Goal: Transaction & Acquisition: Book appointment/travel/reservation

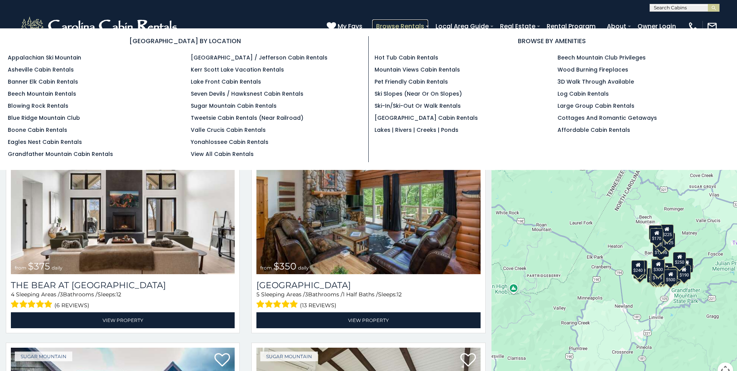
click at [427, 23] on link "Browse Rentals" at bounding box center [400, 26] width 56 height 14
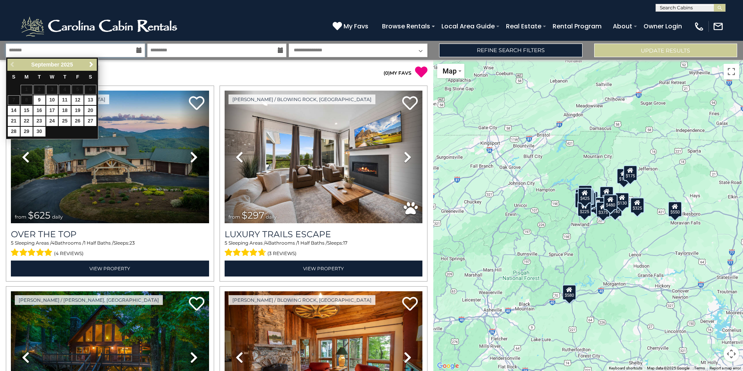
click at [134, 49] on input "text" at bounding box center [75, 51] width 139 height 14
click at [95, 65] on link "Next" at bounding box center [91, 65] width 10 height 10
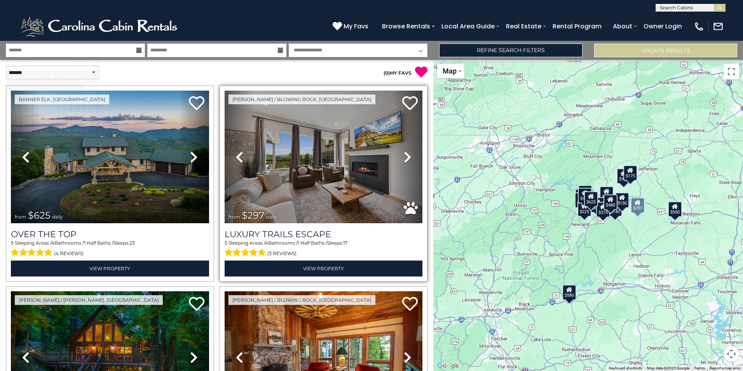
click at [405, 152] on icon at bounding box center [408, 157] width 8 height 12
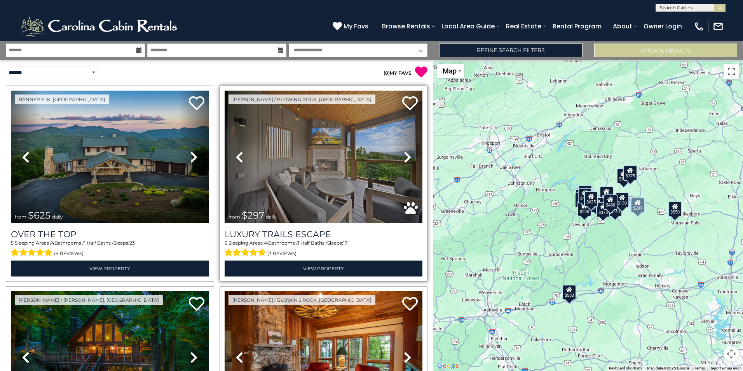
click at [405, 152] on icon at bounding box center [408, 157] width 8 height 12
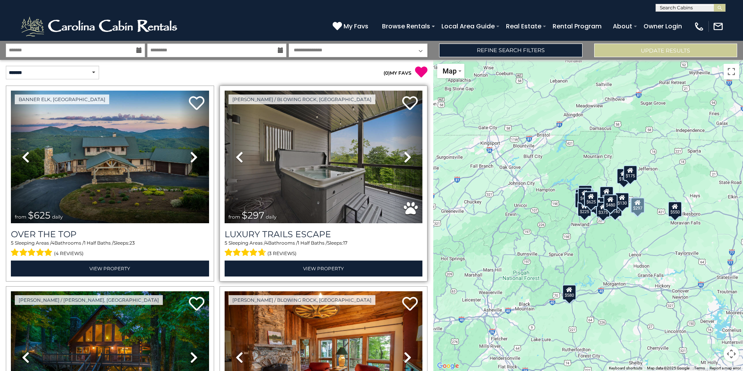
click at [405, 152] on icon at bounding box center [408, 157] width 8 height 12
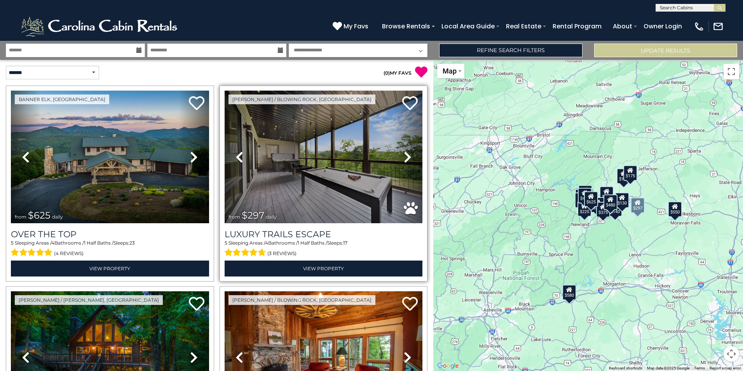
click at [405, 152] on icon at bounding box center [408, 157] width 8 height 12
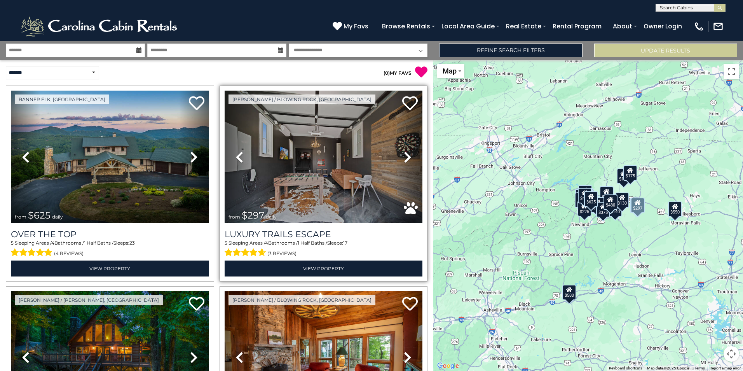
click at [405, 152] on icon at bounding box center [408, 157] width 8 height 12
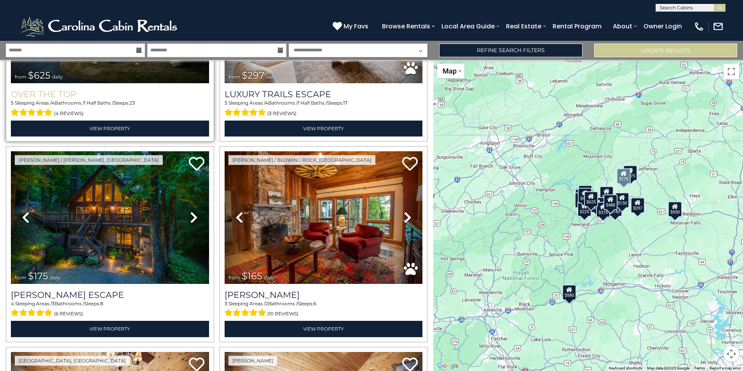
scroll to position [155, 0]
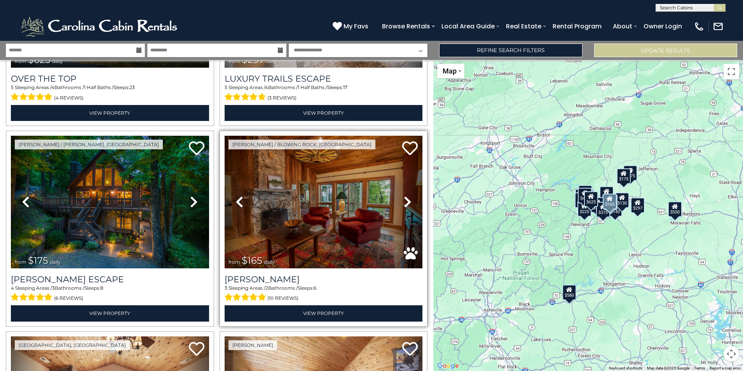
click at [406, 199] on icon at bounding box center [408, 201] width 8 height 12
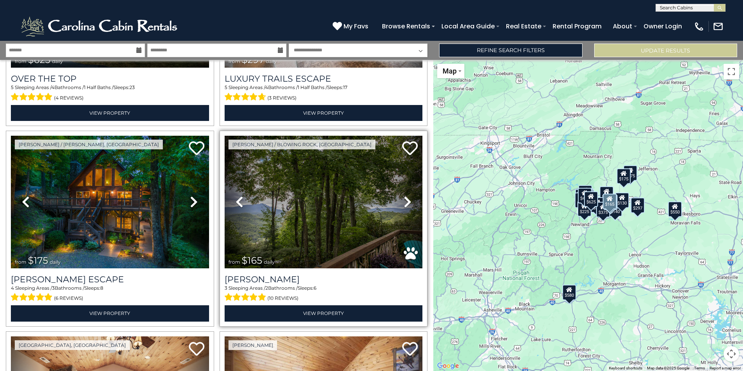
click at [406, 199] on icon at bounding box center [408, 201] width 8 height 12
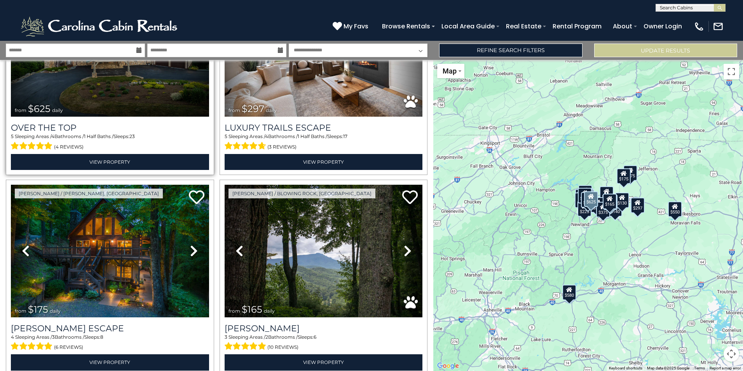
scroll to position [39, 0]
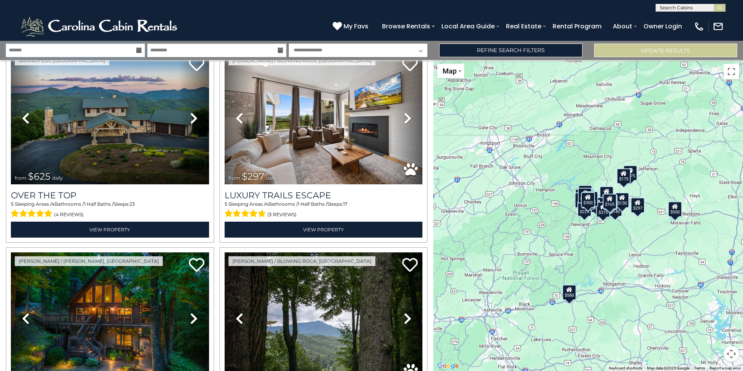
click at [135, 50] on input "text" at bounding box center [75, 51] width 139 height 14
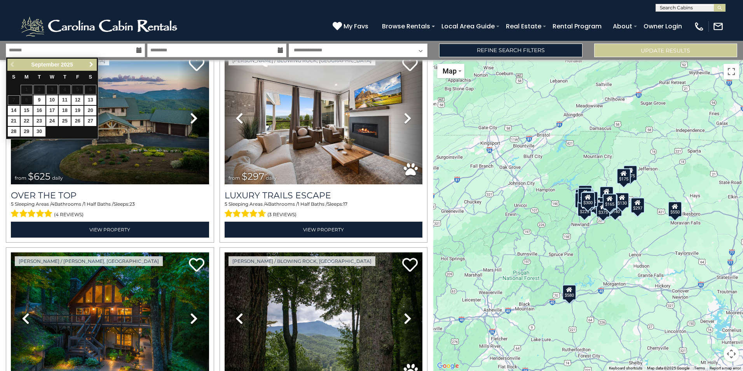
click at [89, 64] on span "Next" at bounding box center [91, 64] width 6 height 6
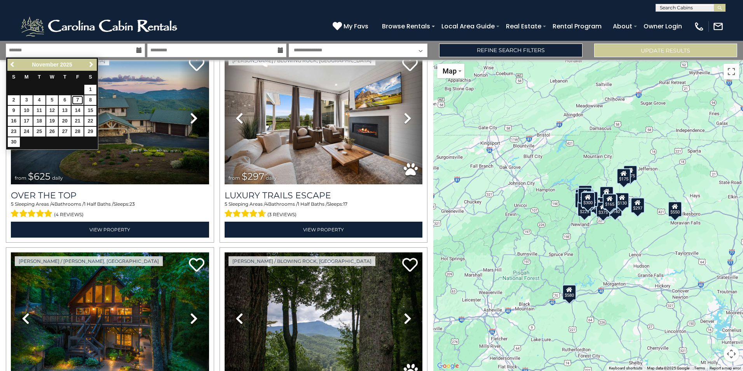
click at [79, 101] on link "7" at bounding box center [78, 100] width 12 height 10
type input "*******"
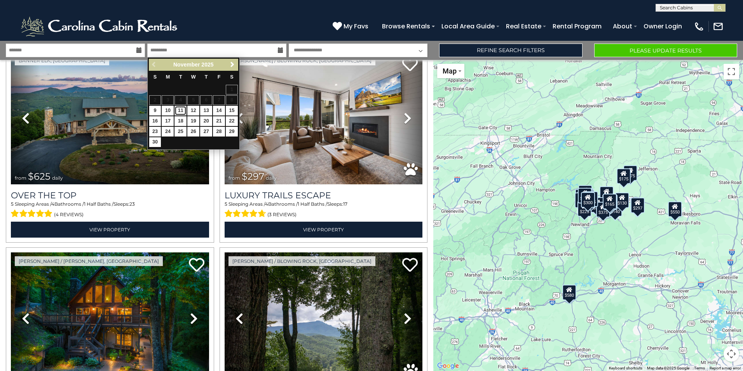
click at [182, 111] on link "11" at bounding box center [180, 111] width 12 height 10
type input "********"
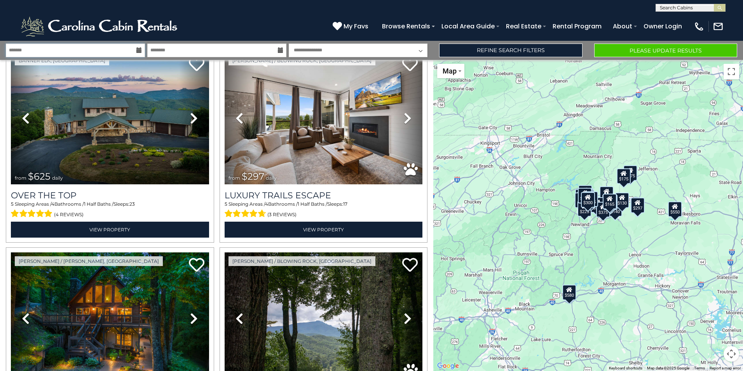
click at [70, 51] on input "*******" at bounding box center [75, 51] width 139 height 14
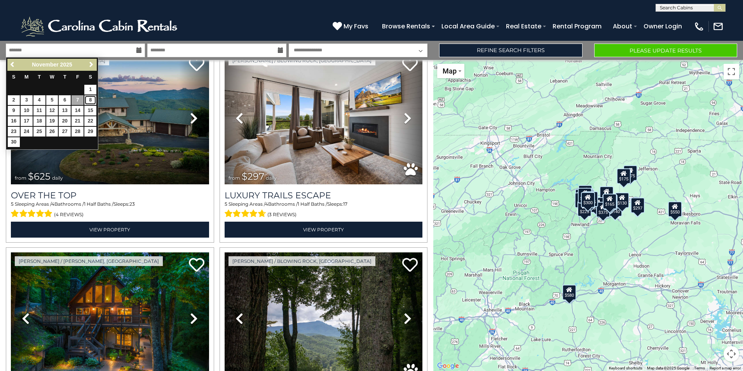
click at [91, 99] on link "8" at bounding box center [90, 100] width 12 height 10
type input "*******"
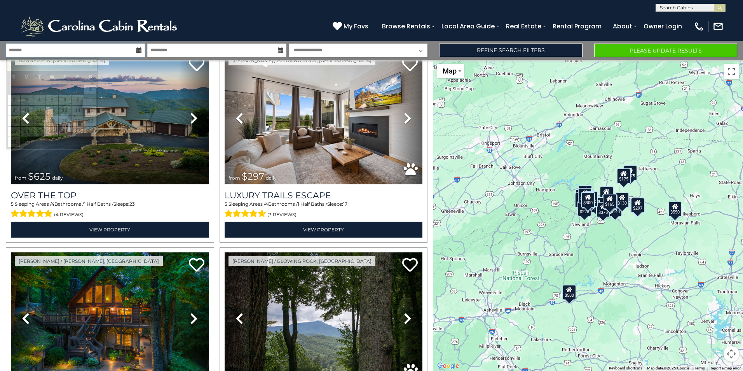
click at [98, 47] on input "*******" at bounding box center [75, 51] width 139 height 14
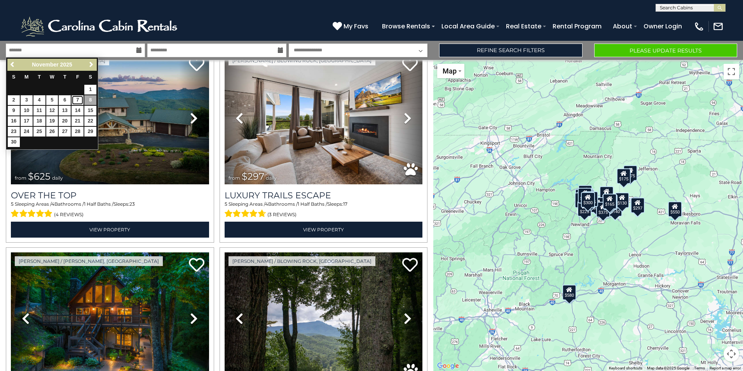
click at [72, 99] on link "7" at bounding box center [78, 100] width 12 height 10
type input "*******"
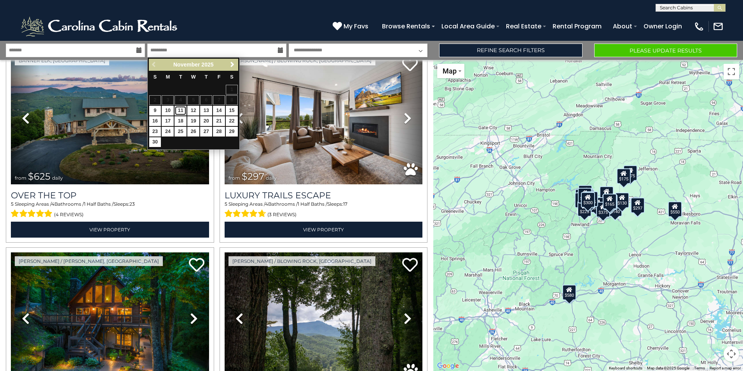
click at [180, 109] on link "11" at bounding box center [180, 111] width 12 height 10
type input "********"
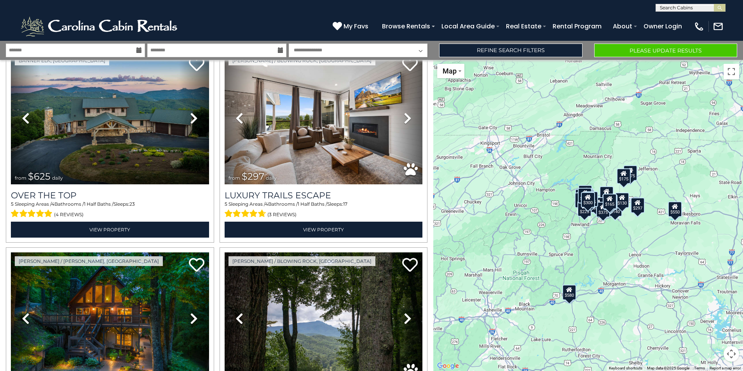
click at [308, 49] on select "**********" at bounding box center [358, 51] width 139 height 14
click at [302, 27] on div "(828) 295-6000 My Favs Browse Rentals Local Area Guide Activities & Attractions…" at bounding box center [371, 26] width 743 height 29
click at [314, 8] on div "**********" at bounding box center [371, 6] width 743 height 12
click at [489, 45] on link "Refine Search Filters" at bounding box center [510, 51] width 143 height 14
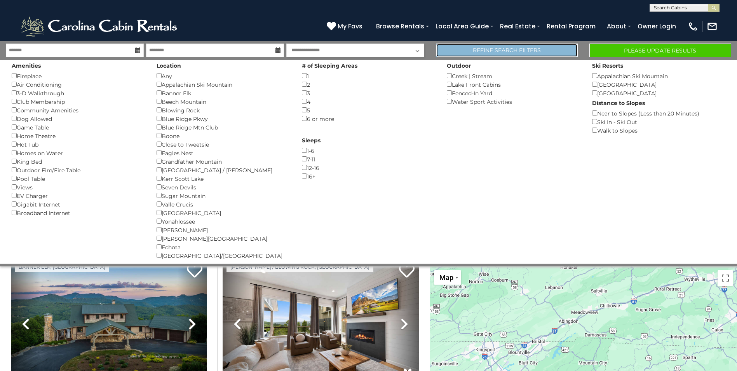
click at [556, 49] on link "Refine Search Filters" at bounding box center [507, 51] width 142 height 14
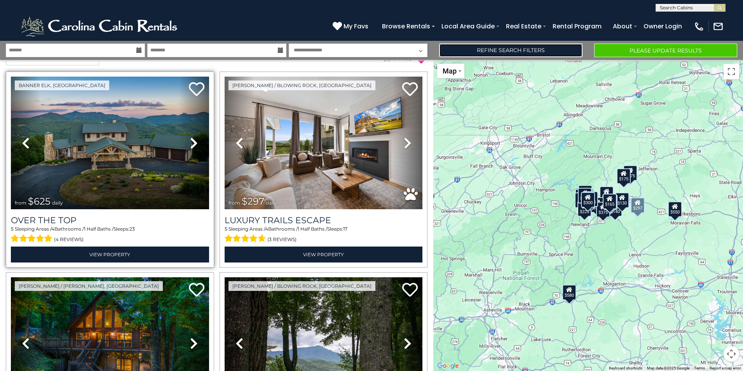
scroll to position [0, 0]
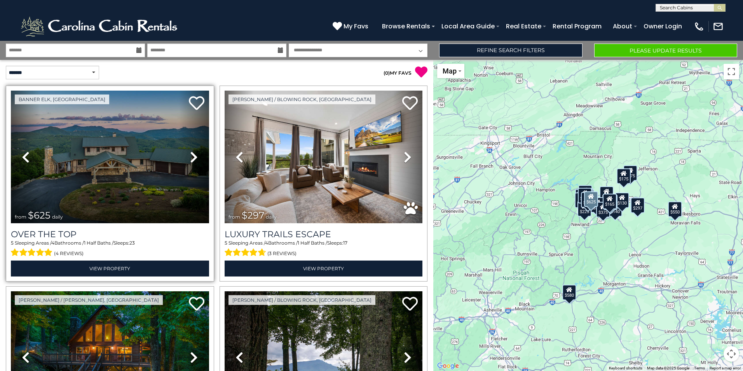
click at [194, 159] on icon at bounding box center [194, 157] width 8 height 12
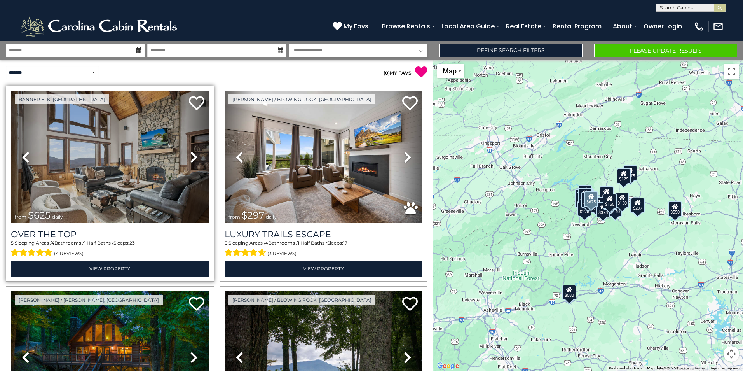
click at [194, 159] on icon at bounding box center [194, 157] width 8 height 12
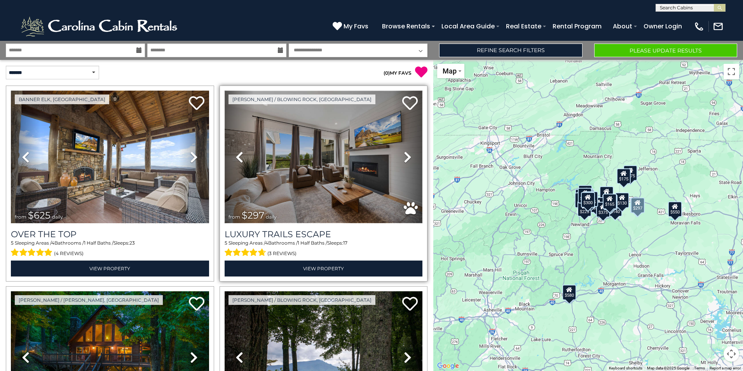
click at [352, 166] on img at bounding box center [324, 157] width 198 height 133
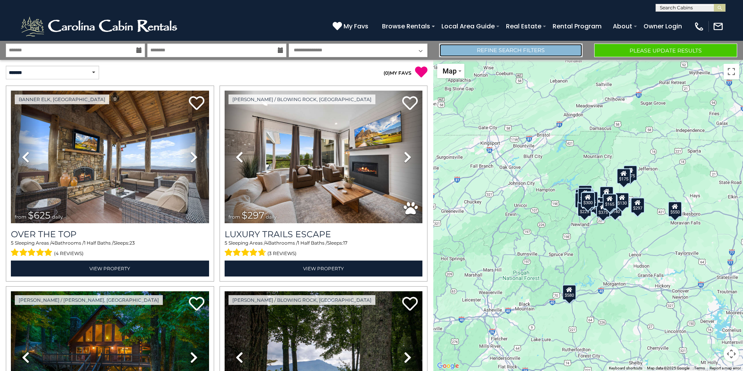
click at [487, 52] on link "Refine Search Filters" at bounding box center [510, 51] width 143 height 14
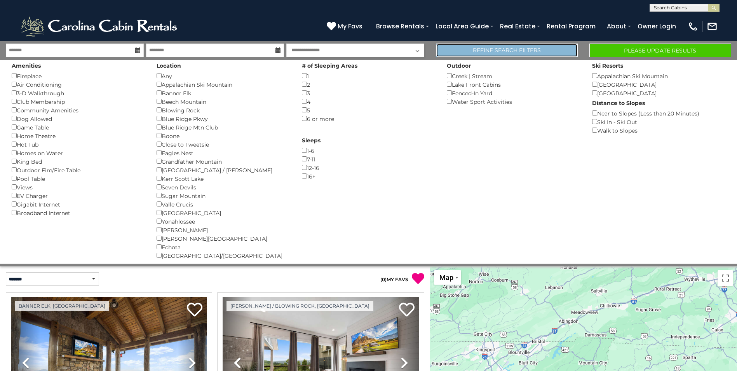
click at [543, 54] on link "Refine Search Filters" at bounding box center [507, 51] width 142 height 14
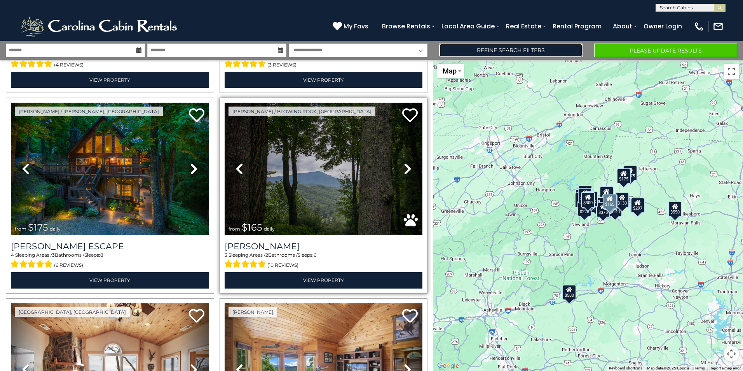
scroll to position [194, 0]
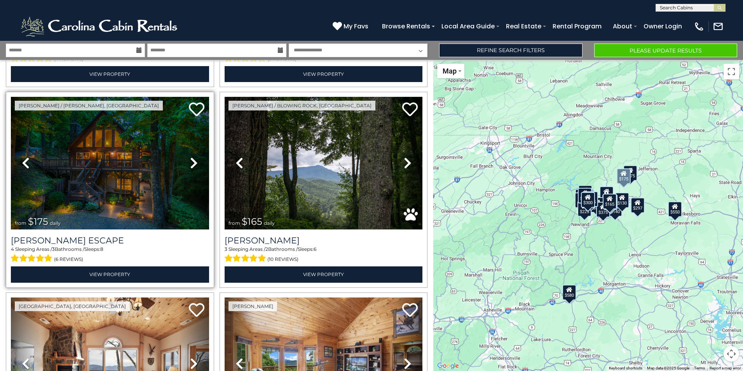
click at [190, 160] on icon at bounding box center [194, 163] width 8 height 12
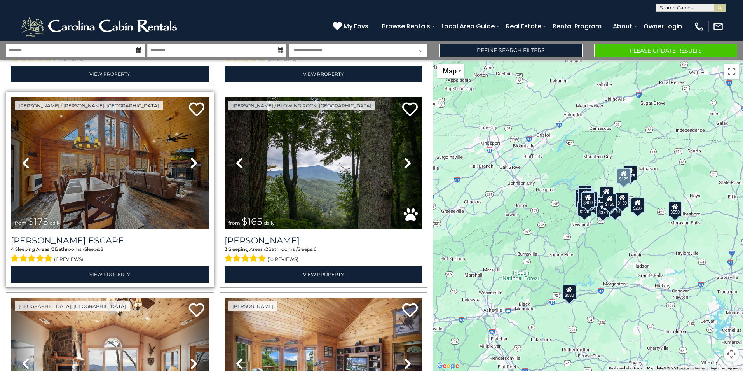
click at [190, 160] on icon at bounding box center [194, 163] width 8 height 12
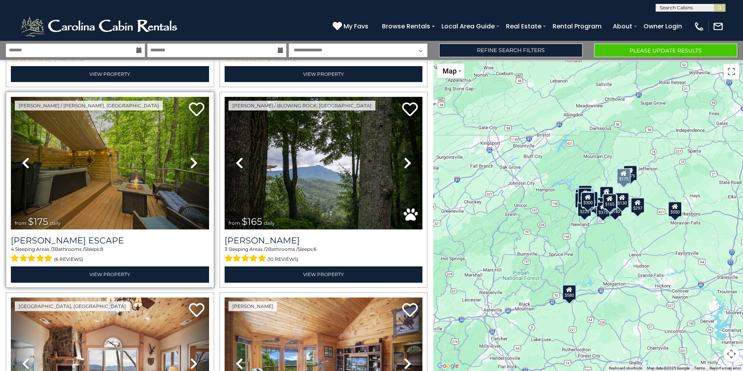
click at [190, 160] on icon at bounding box center [194, 163] width 8 height 12
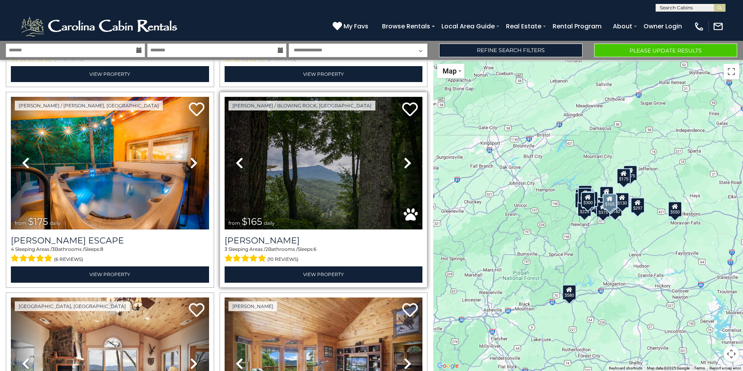
click at [404, 163] on icon at bounding box center [408, 163] width 8 height 12
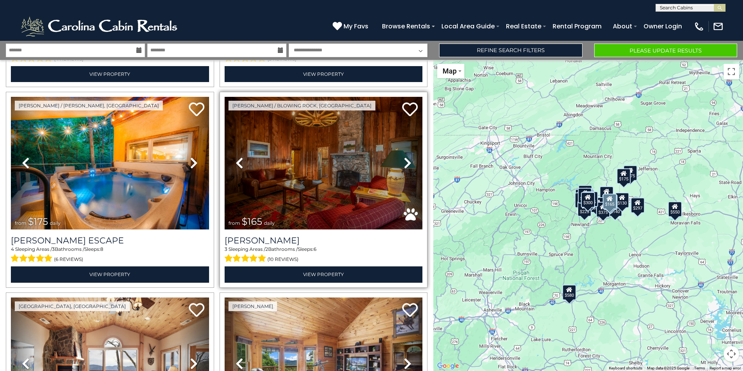
click at [404, 163] on icon at bounding box center [408, 163] width 8 height 12
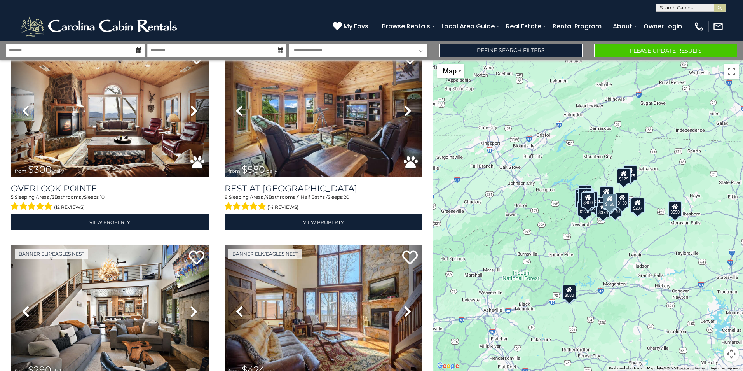
scroll to position [544, 0]
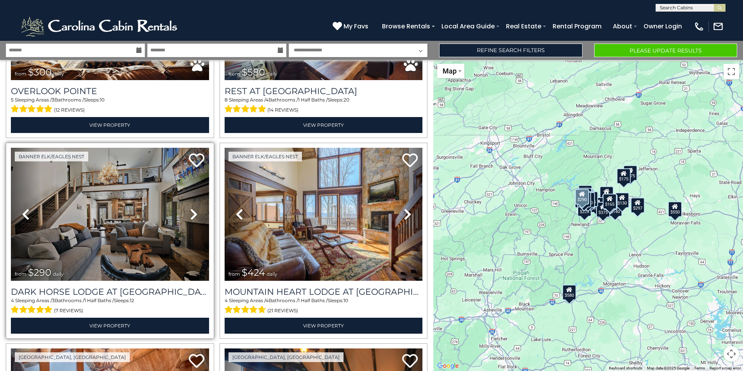
click at [193, 208] on icon at bounding box center [194, 214] width 8 height 12
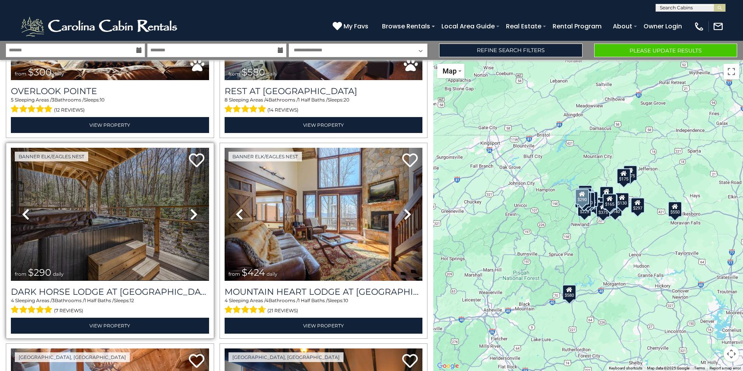
click at [193, 208] on icon at bounding box center [194, 214] width 8 height 12
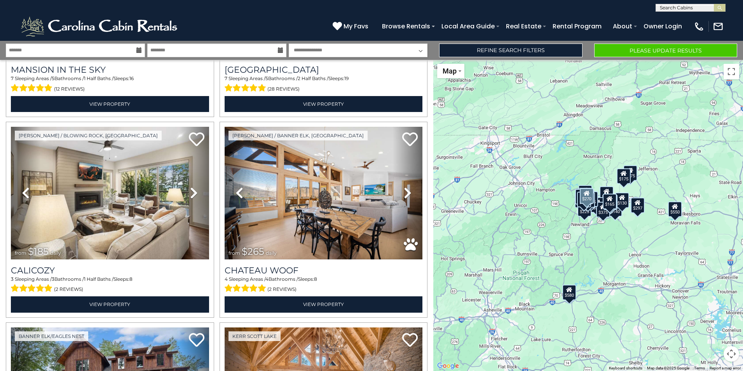
scroll to position [972, 0]
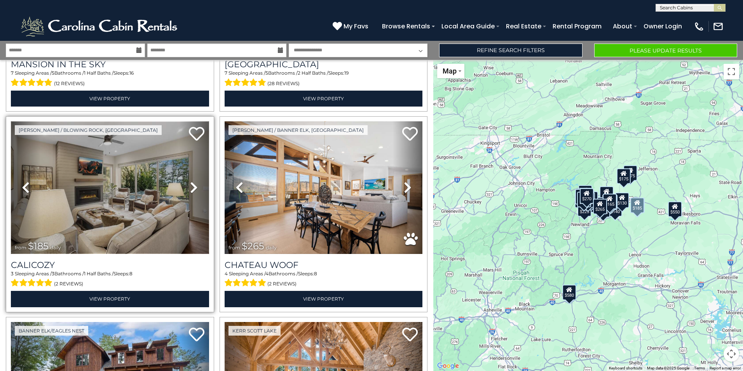
click at [174, 198] on img at bounding box center [110, 187] width 198 height 133
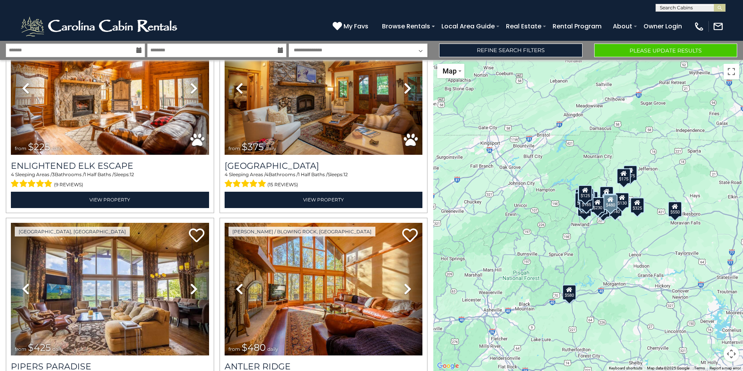
scroll to position [2744, 0]
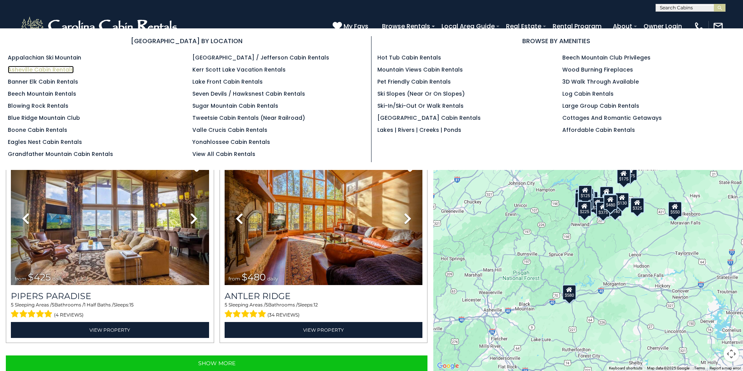
click at [45, 67] on link "Asheville Cabin Rentals" at bounding box center [41, 70] width 66 height 8
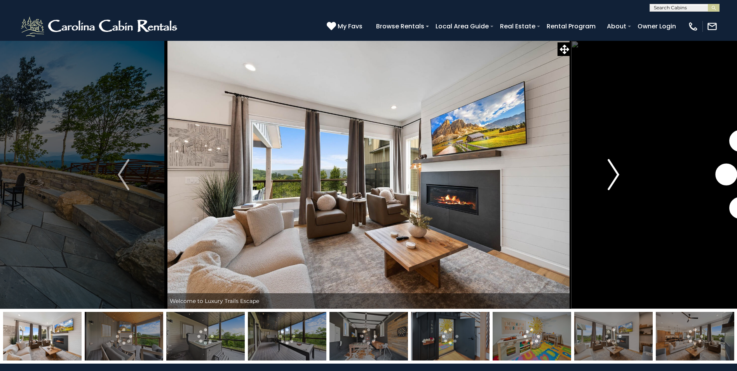
click at [614, 175] on img "Next" at bounding box center [614, 174] width 12 height 31
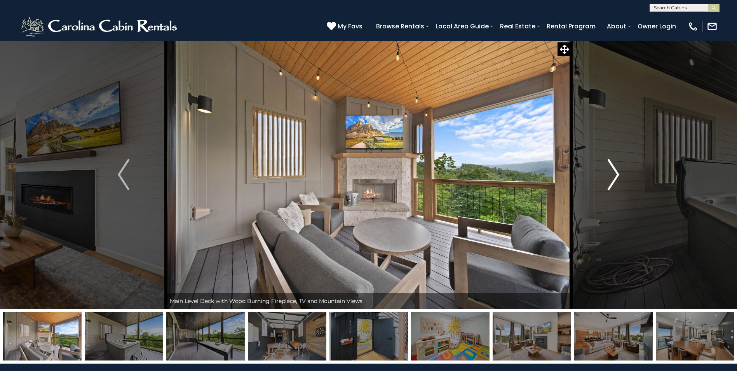
click at [614, 175] on img "Next" at bounding box center [614, 174] width 12 height 31
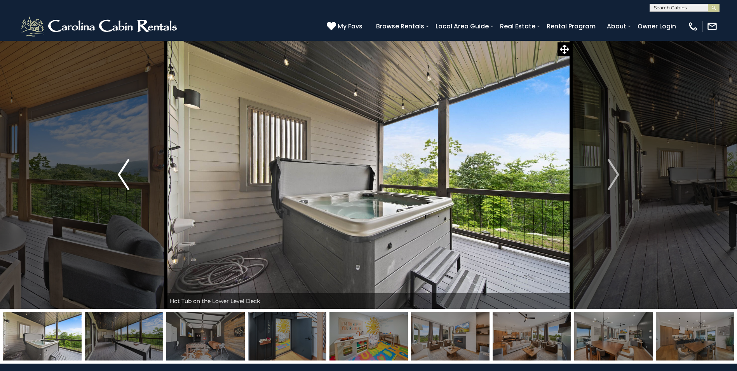
click at [131, 171] on button "Previous" at bounding box center [123, 174] width 85 height 268
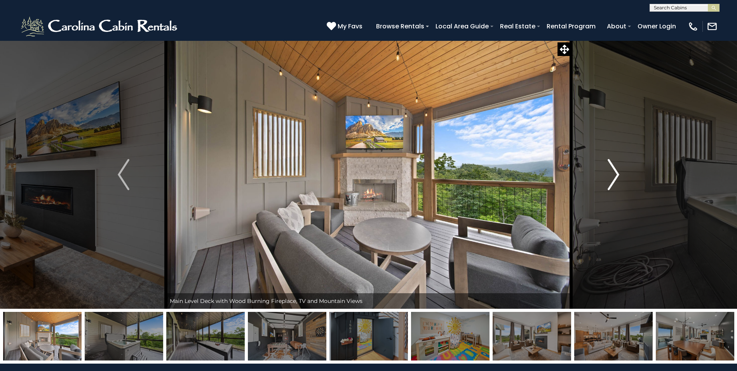
click at [619, 172] on img "Next" at bounding box center [614, 174] width 12 height 31
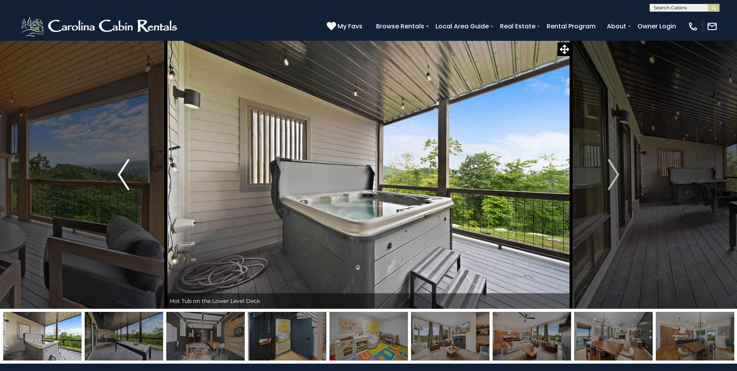
click at [132, 184] on button "Previous" at bounding box center [123, 174] width 85 height 268
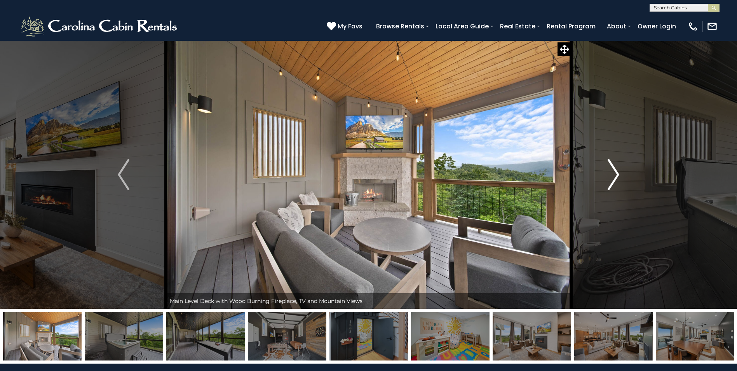
click at [617, 178] on img "Next" at bounding box center [614, 174] width 12 height 31
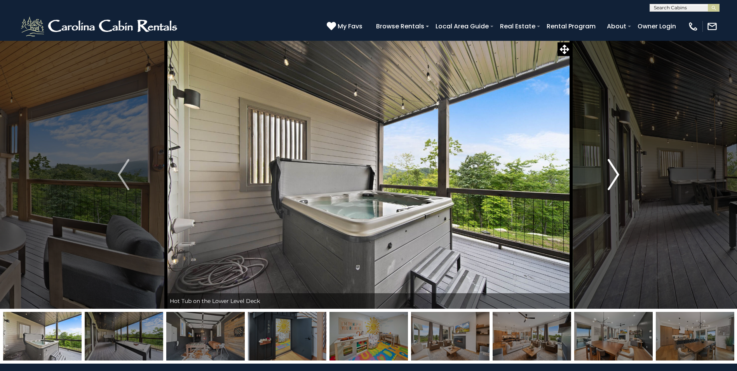
click at [617, 178] on img "Next" at bounding box center [614, 174] width 12 height 31
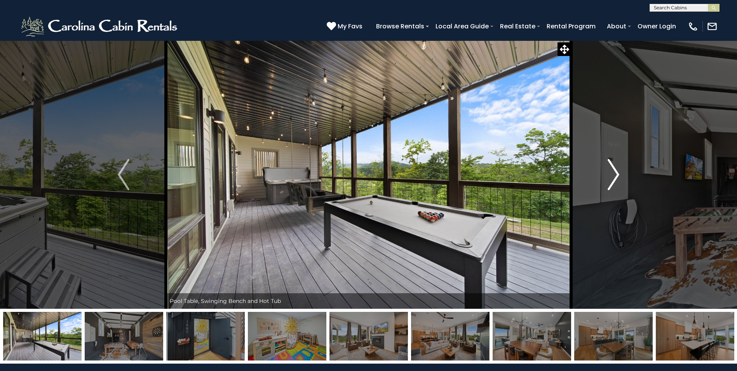
click at [617, 178] on img "Next" at bounding box center [614, 174] width 12 height 31
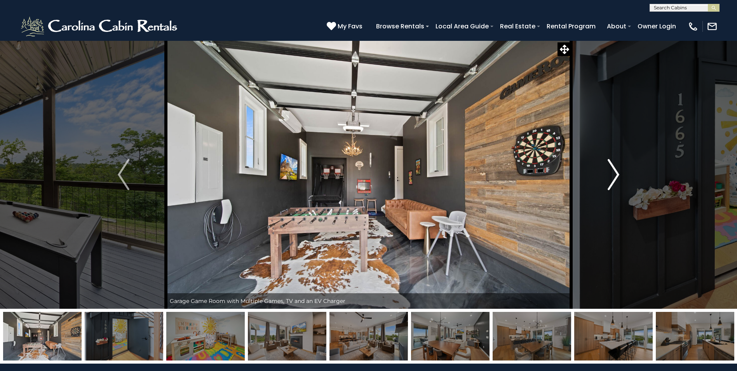
click at [617, 178] on img "Next" at bounding box center [614, 174] width 12 height 31
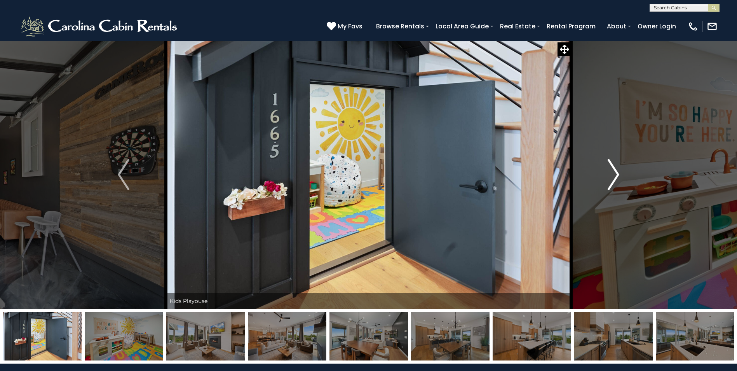
click at [617, 178] on img "Next" at bounding box center [614, 174] width 12 height 31
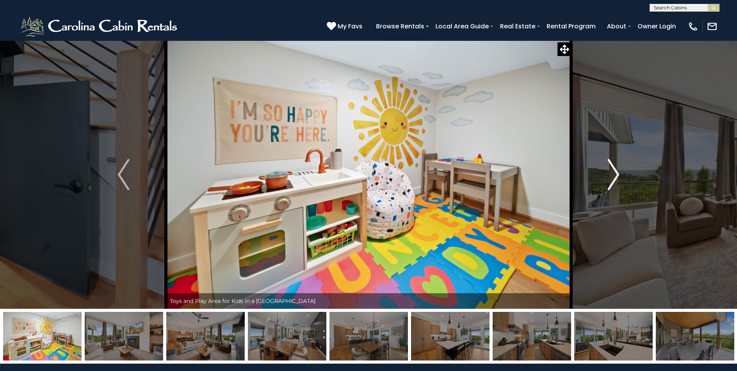
click at [617, 178] on img "Next" at bounding box center [614, 174] width 12 height 31
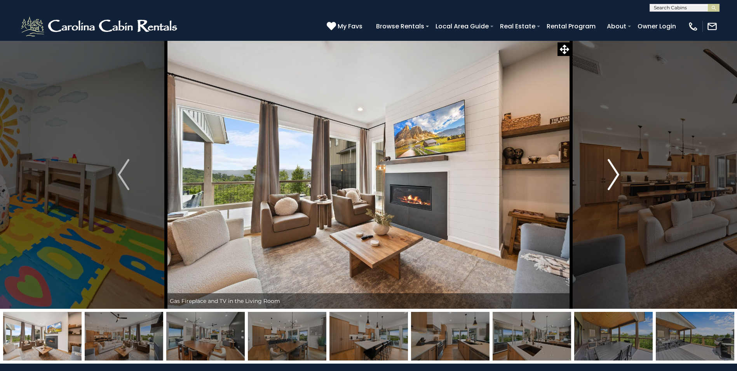
click at [617, 178] on img "Next" at bounding box center [614, 174] width 12 height 31
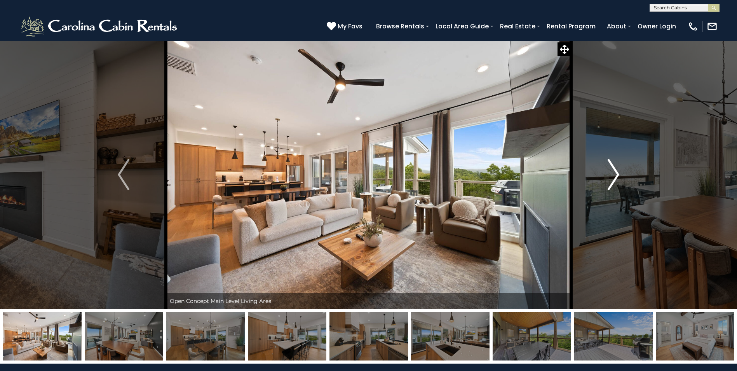
click at [617, 178] on img "Next" at bounding box center [614, 174] width 12 height 31
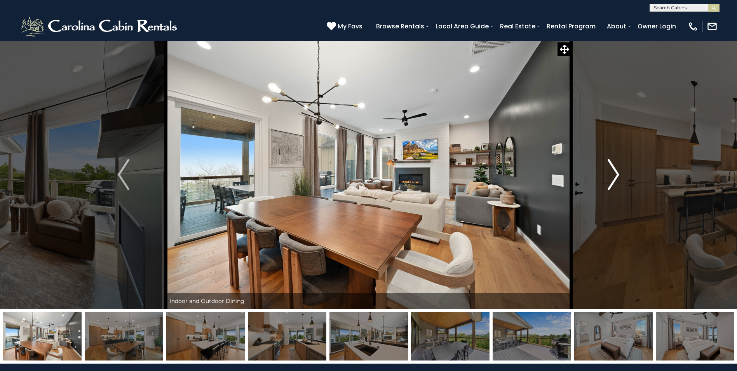
click at [617, 178] on img "Next" at bounding box center [614, 174] width 12 height 31
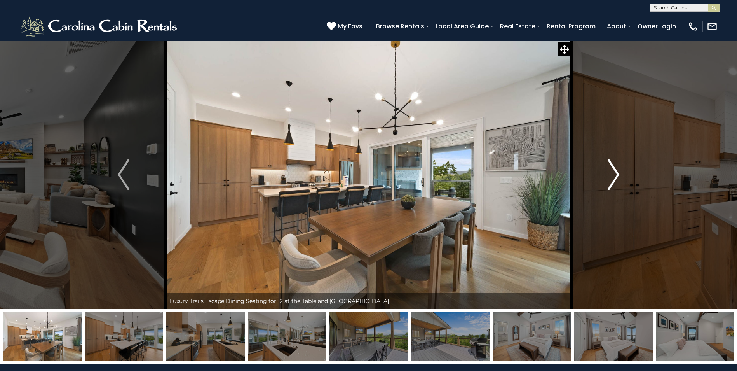
click at [617, 178] on img "Next" at bounding box center [614, 174] width 12 height 31
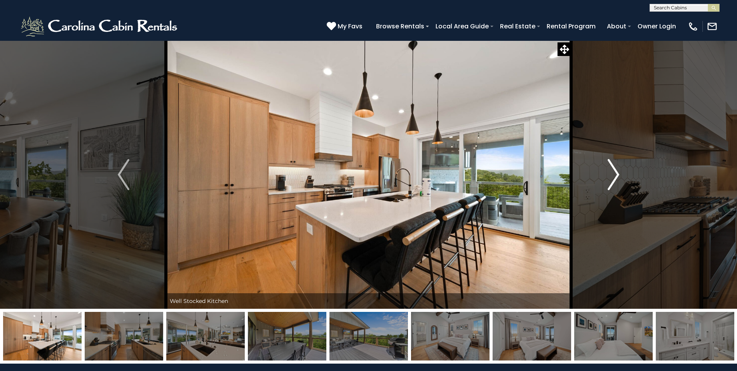
click at [617, 178] on img "Next" at bounding box center [614, 174] width 12 height 31
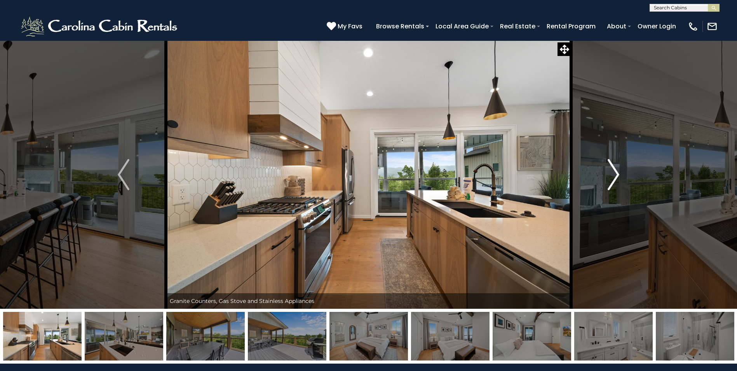
click at [617, 178] on img "Next" at bounding box center [614, 174] width 12 height 31
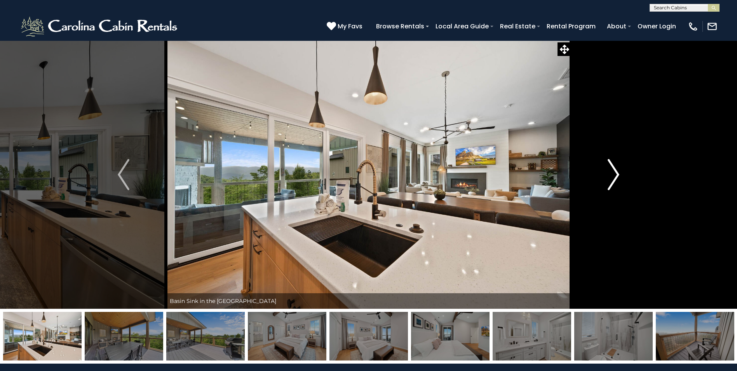
click at [617, 178] on img "Next" at bounding box center [614, 174] width 12 height 31
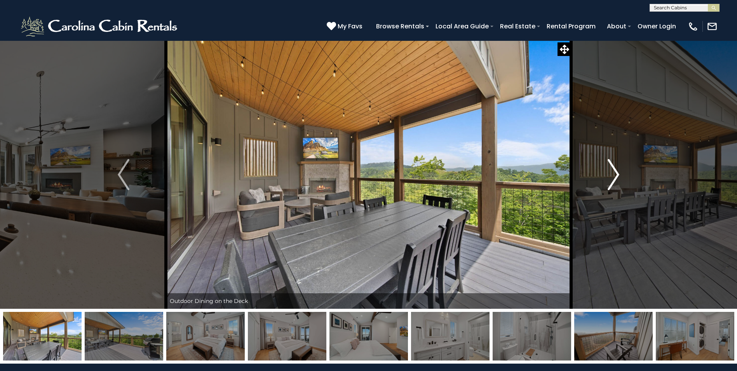
click at [617, 178] on img "Next" at bounding box center [614, 174] width 12 height 31
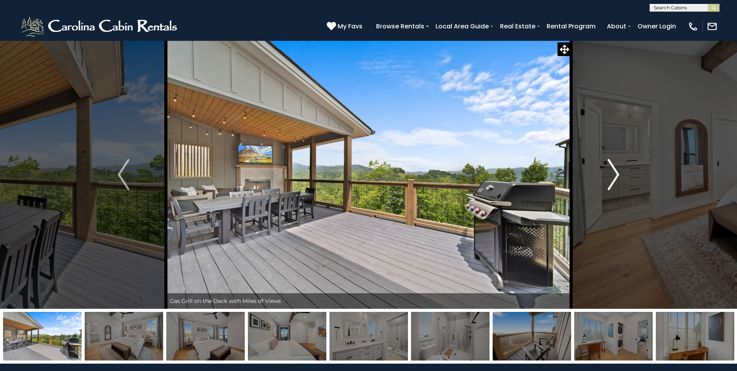
click at [617, 178] on img "Next" at bounding box center [614, 174] width 12 height 31
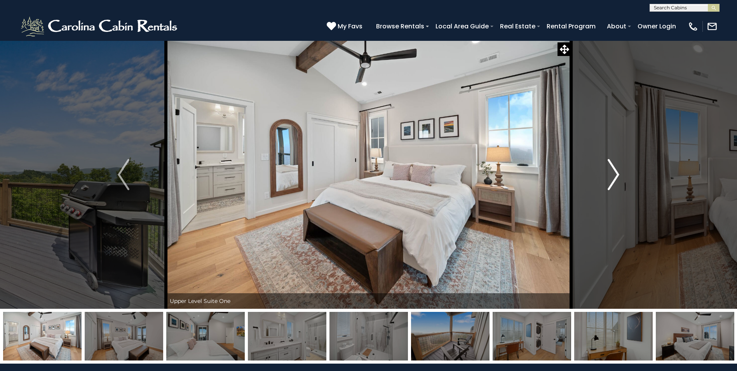
click at [617, 178] on img "Next" at bounding box center [614, 174] width 12 height 31
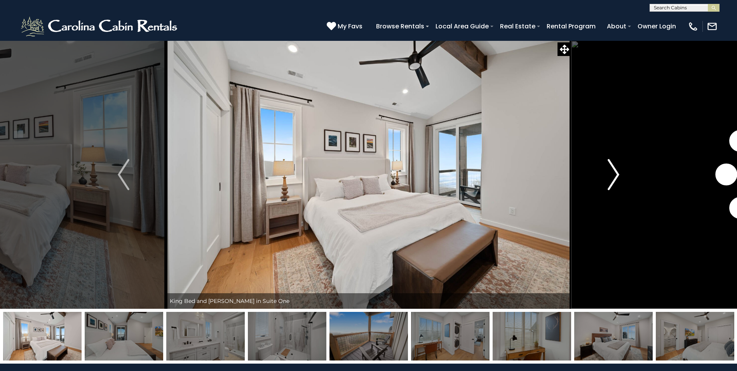
click at [617, 178] on img "Next" at bounding box center [614, 174] width 12 height 31
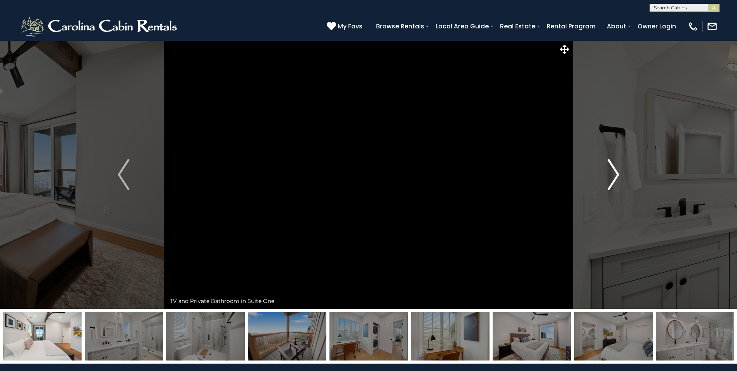
click at [617, 178] on img "Next" at bounding box center [614, 174] width 12 height 31
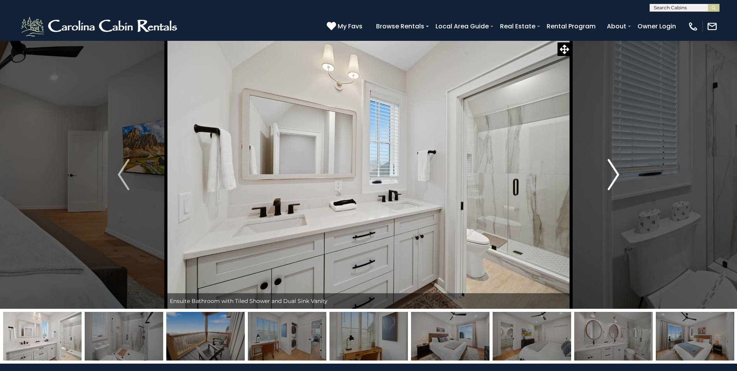
click at [617, 178] on img "Next" at bounding box center [614, 174] width 12 height 31
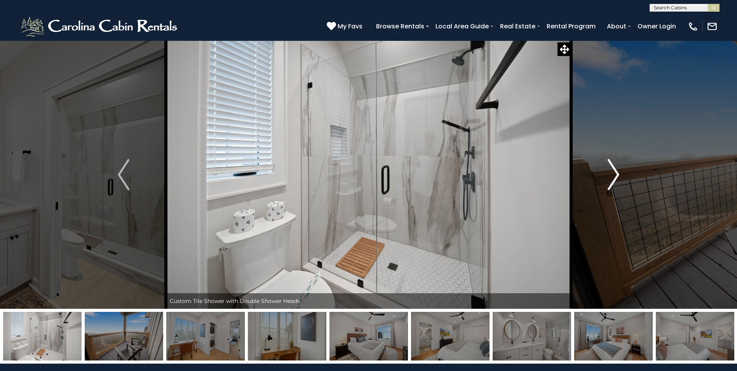
click at [617, 178] on img "Next" at bounding box center [614, 174] width 12 height 31
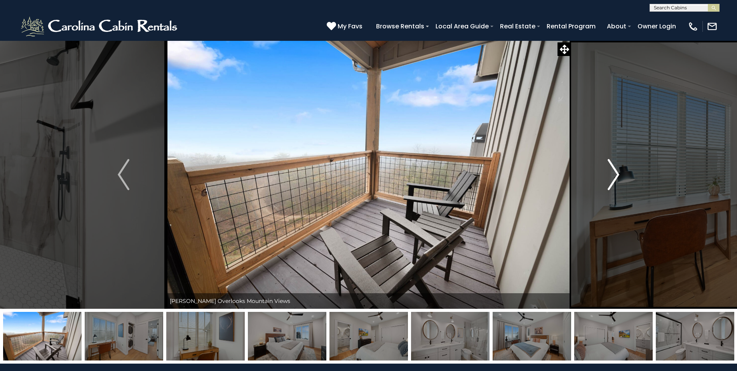
click at [617, 178] on img "Next" at bounding box center [614, 174] width 12 height 31
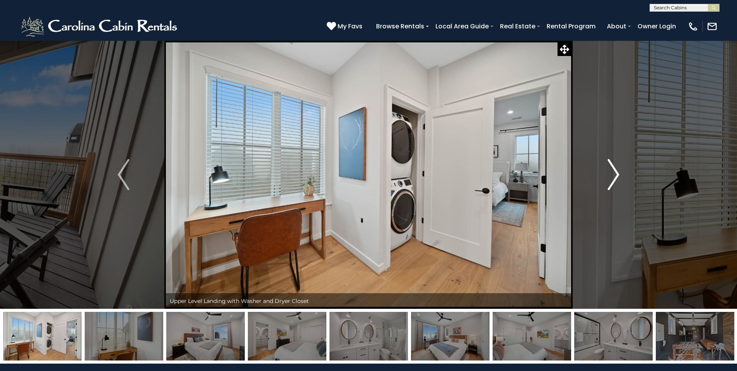
click at [617, 178] on img "Next" at bounding box center [614, 174] width 12 height 31
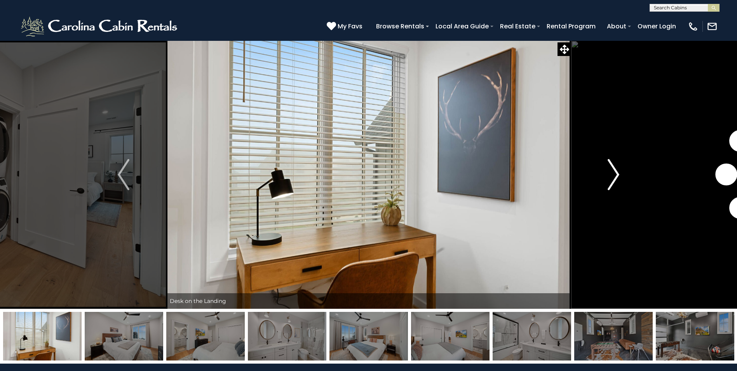
click at [617, 178] on img "Next" at bounding box center [614, 174] width 12 height 31
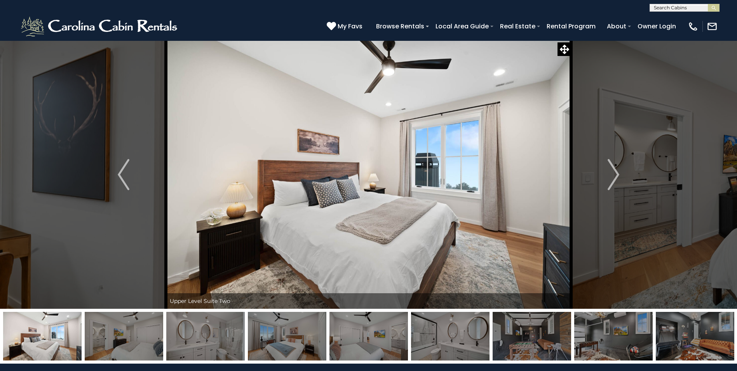
click at [221, 10] on div "**********" at bounding box center [368, 6] width 737 height 12
click at [563, 47] on icon at bounding box center [564, 49] width 9 height 9
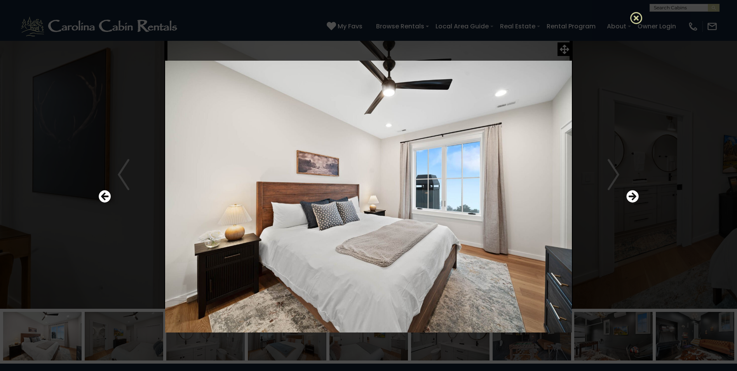
click at [631, 19] on icon at bounding box center [636, 18] width 12 height 12
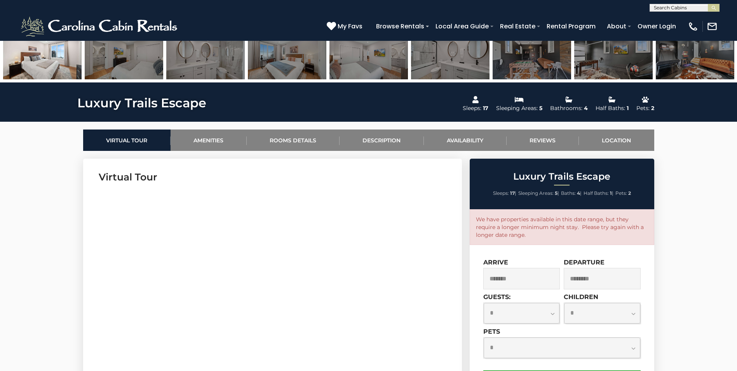
scroll to position [78, 0]
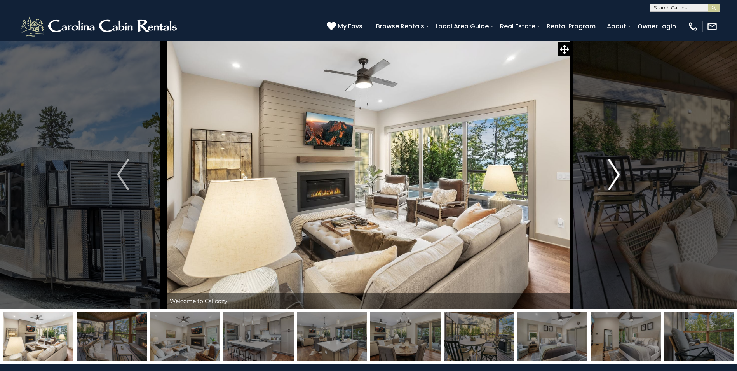
click at [613, 173] on img "Next" at bounding box center [614, 174] width 12 height 31
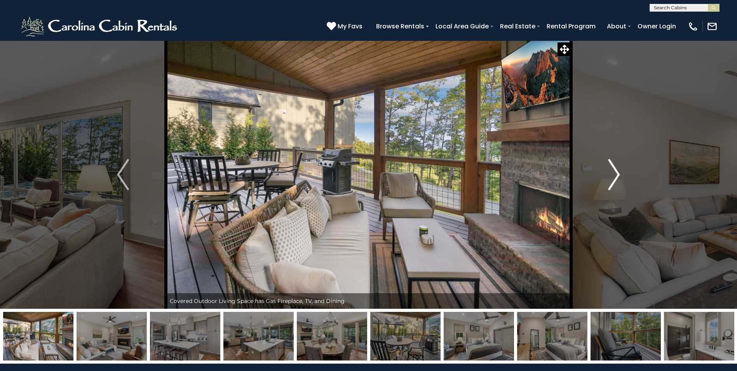
click at [613, 173] on img "Next" at bounding box center [614, 174] width 12 height 31
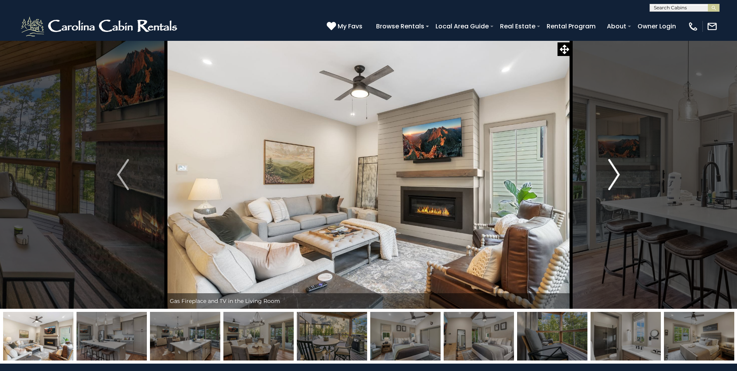
click at [613, 173] on img "Next" at bounding box center [614, 174] width 12 height 31
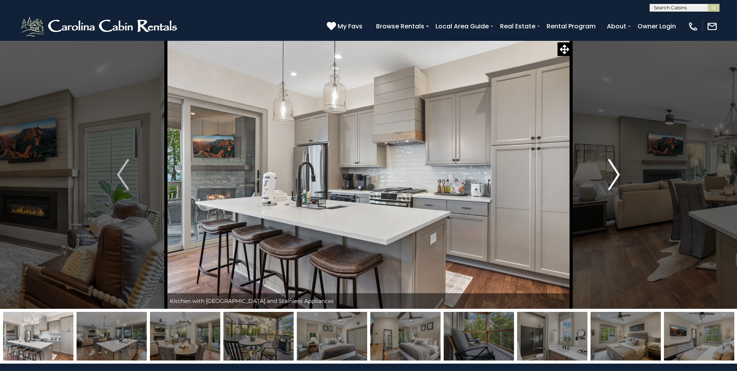
click at [613, 173] on img "Next" at bounding box center [614, 174] width 12 height 31
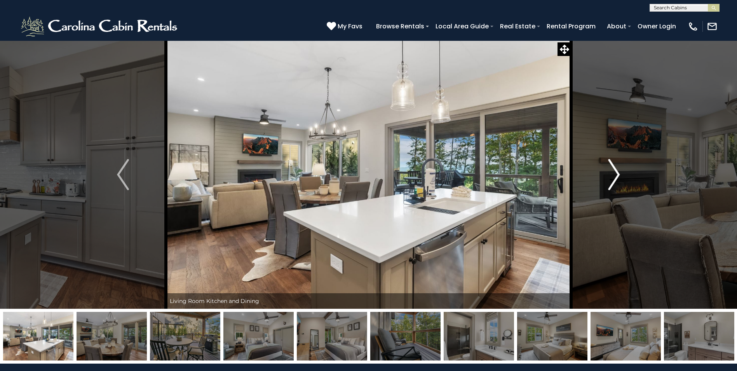
click at [613, 173] on img "Next" at bounding box center [614, 174] width 12 height 31
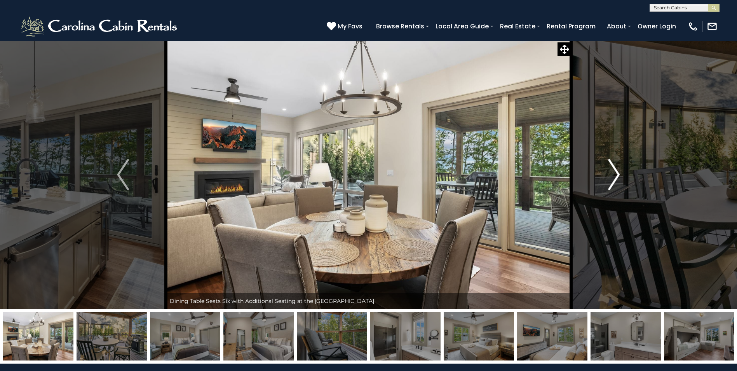
click at [613, 173] on img "Next" at bounding box center [614, 174] width 12 height 31
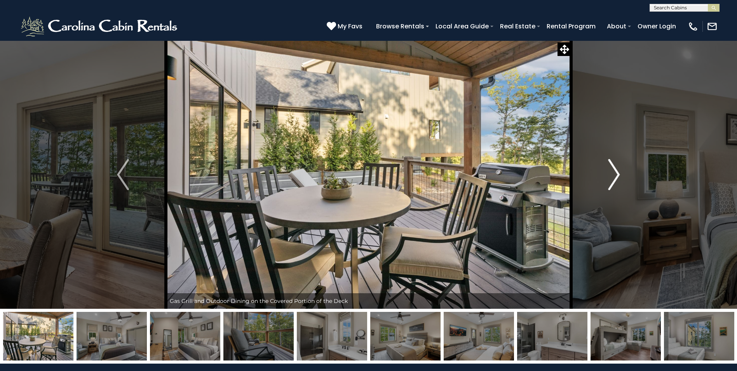
click at [613, 173] on img "Next" at bounding box center [614, 174] width 12 height 31
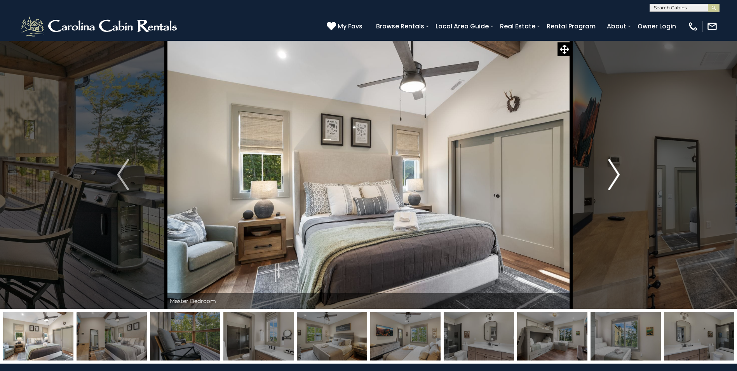
click at [613, 173] on img "Next" at bounding box center [614, 174] width 12 height 31
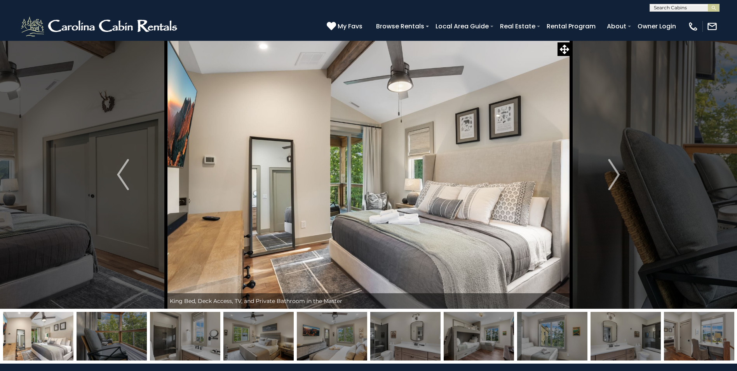
click at [189, 20] on div "(828) 295-6000 My Favs Browse Rentals Local Area Guide Activities & Attractions…" at bounding box center [368, 26] width 737 height 29
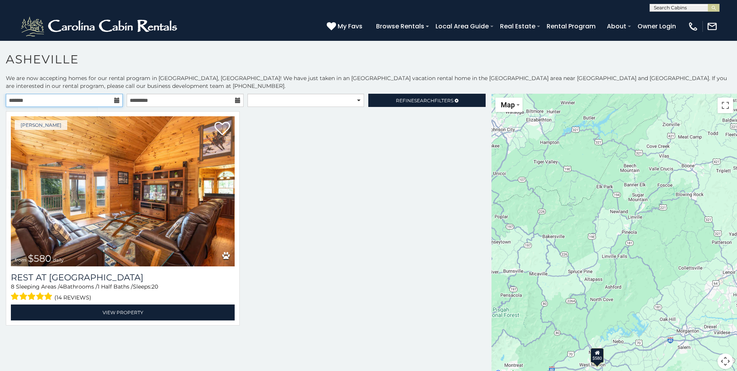
click at [85, 98] on input "text" at bounding box center [64, 100] width 117 height 13
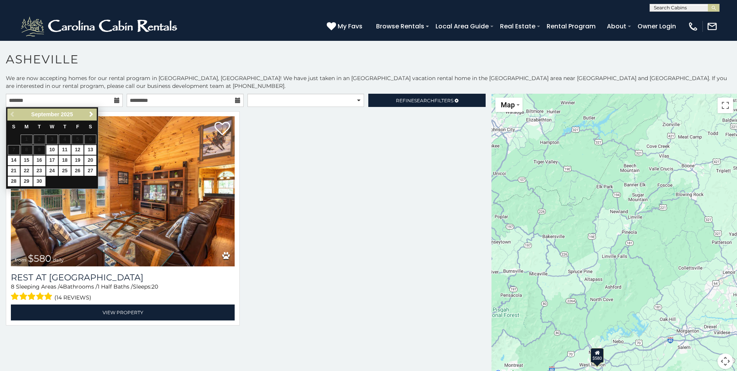
click at [169, 49] on section "**********" at bounding box center [368, 207] width 737 height 335
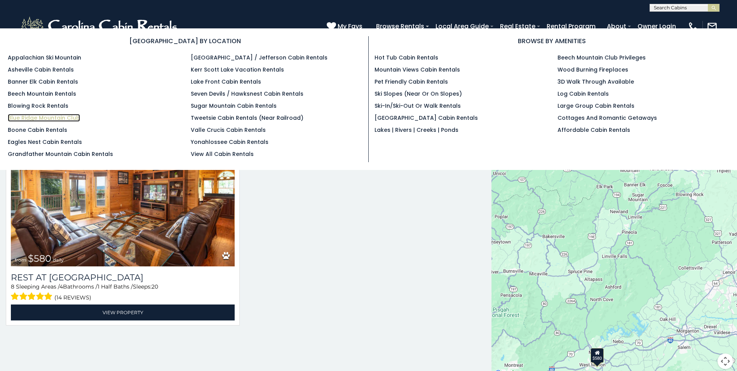
click at [52, 120] on link "Blue Ridge Mountain Club" at bounding box center [44, 118] width 72 height 8
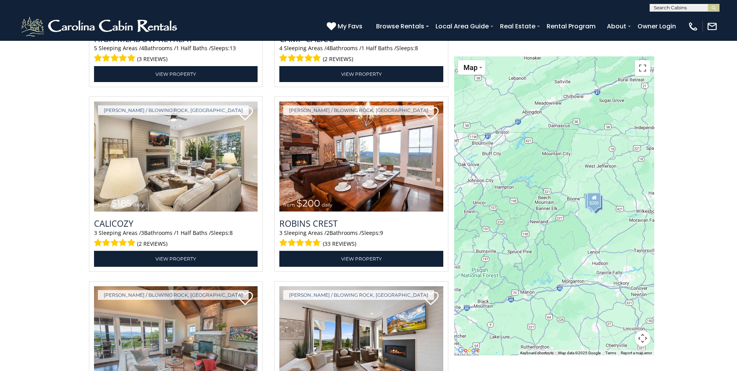
scroll to position [1049, 0]
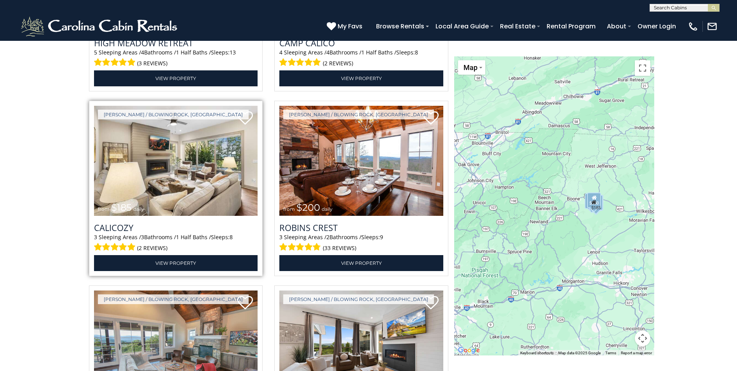
click at [198, 159] on img at bounding box center [176, 161] width 164 height 110
click at [180, 202] on img at bounding box center [176, 161] width 164 height 110
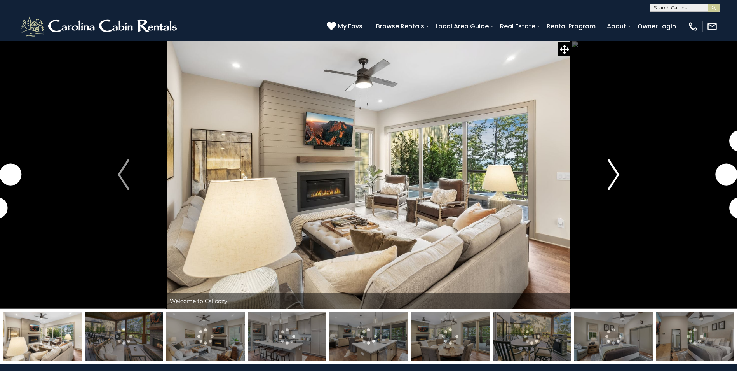
click at [618, 170] on img "Next" at bounding box center [614, 174] width 12 height 31
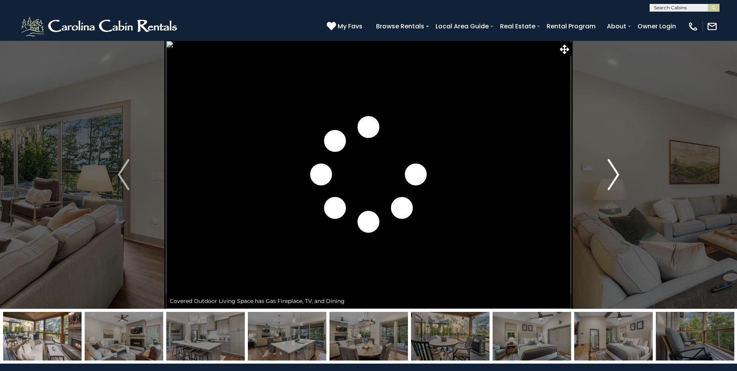
click at [618, 174] on img "Next" at bounding box center [614, 174] width 12 height 31
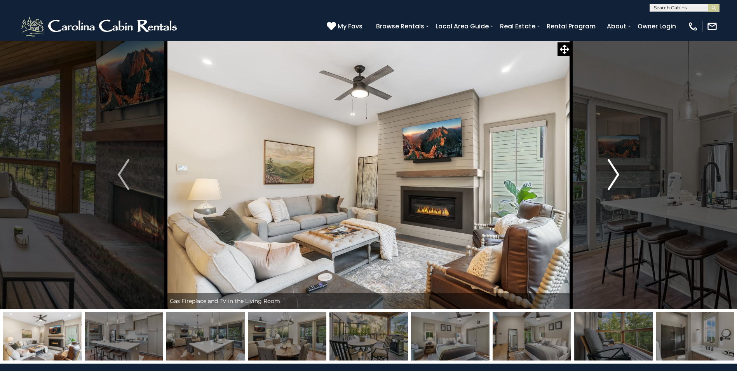
click at [612, 176] on img "Next" at bounding box center [614, 174] width 12 height 31
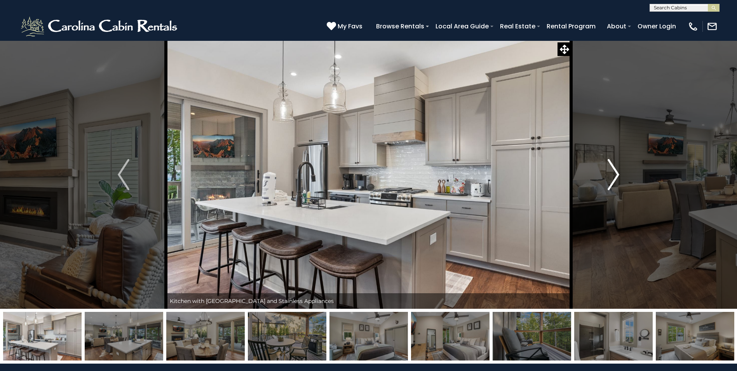
click at [612, 176] on img "Next" at bounding box center [614, 174] width 12 height 31
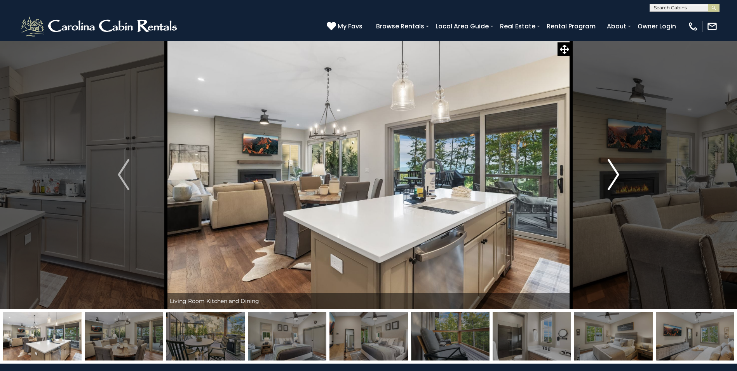
click at [612, 176] on img "Next" at bounding box center [614, 174] width 12 height 31
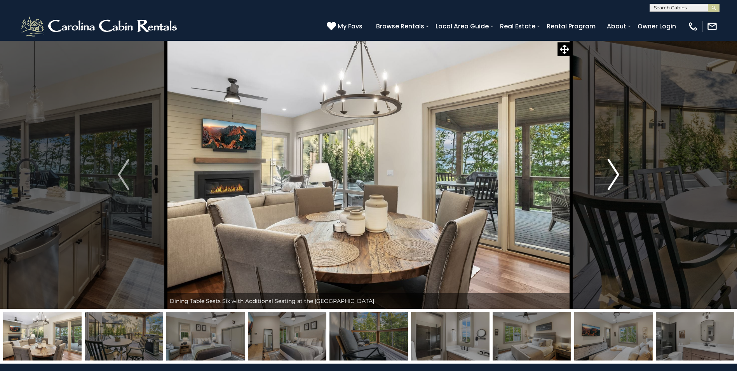
click at [612, 176] on img "Next" at bounding box center [614, 174] width 12 height 31
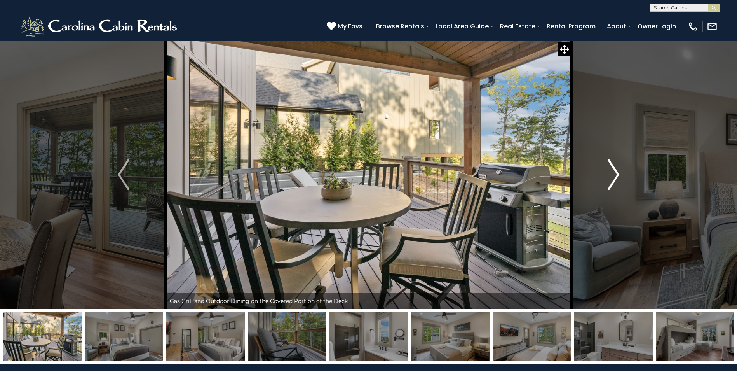
click at [612, 176] on img "Next" at bounding box center [614, 174] width 12 height 31
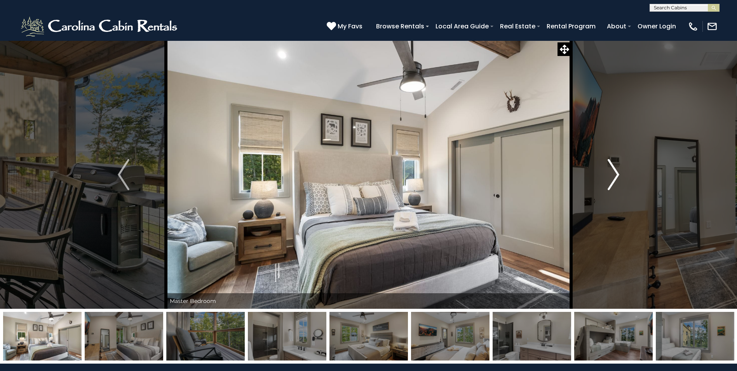
click at [614, 171] on img "Next" at bounding box center [614, 174] width 12 height 31
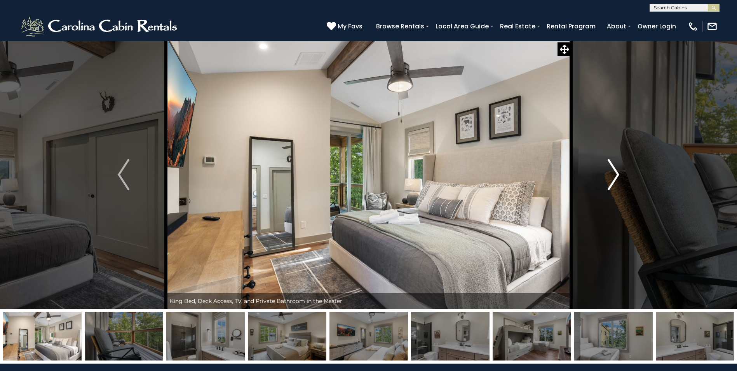
click at [614, 171] on img "Next" at bounding box center [614, 174] width 12 height 31
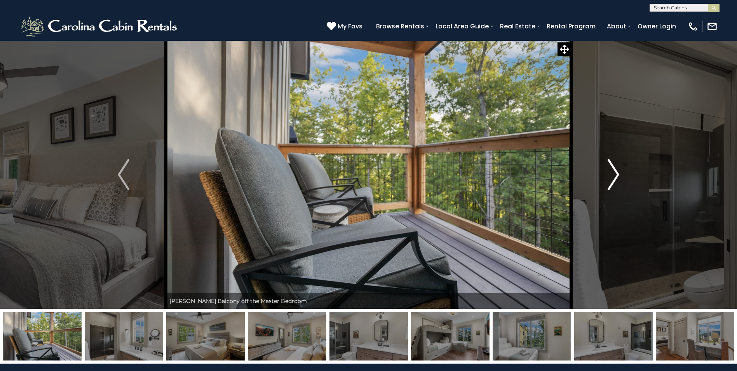
click at [614, 174] on img "Next" at bounding box center [614, 174] width 12 height 31
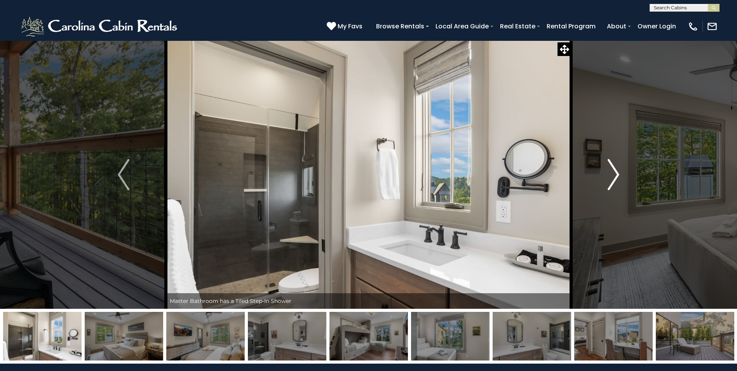
click at [614, 174] on img "Next" at bounding box center [614, 174] width 12 height 31
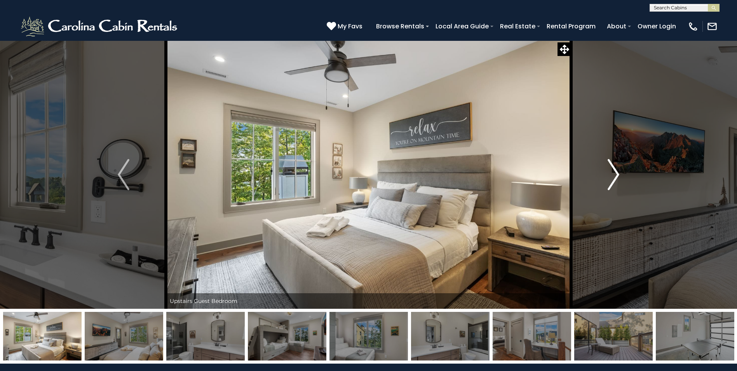
click at [614, 174] on img "Next" at bounding box center [614, 174] width 12 height 31
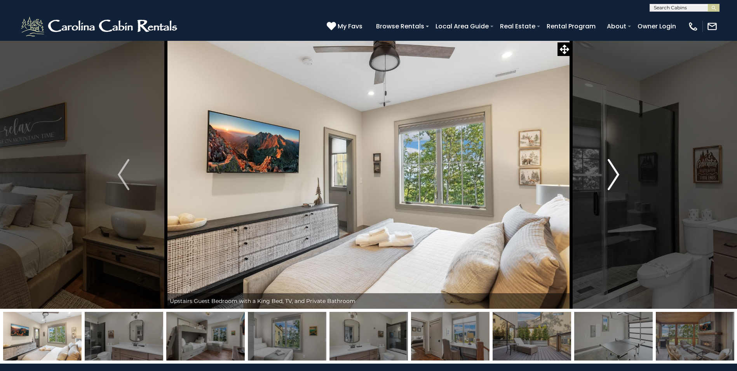
click at [614, 174] on img "Next" at bounding box center [614, 174] width 12 height 31
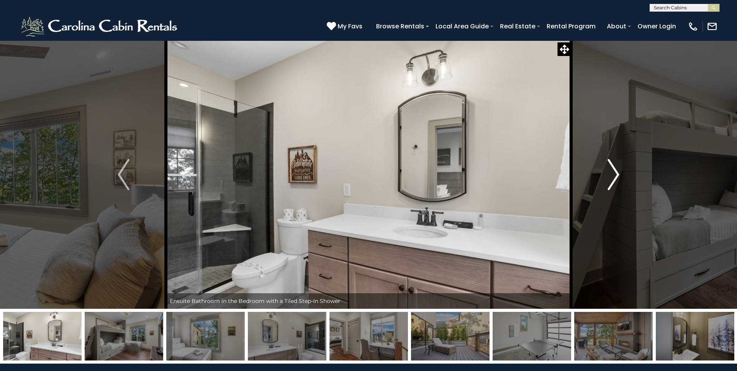
click at [614, 174] on img "Next" at bounding box center [614, 174] width 12 height 31
